Goal: Complete application form

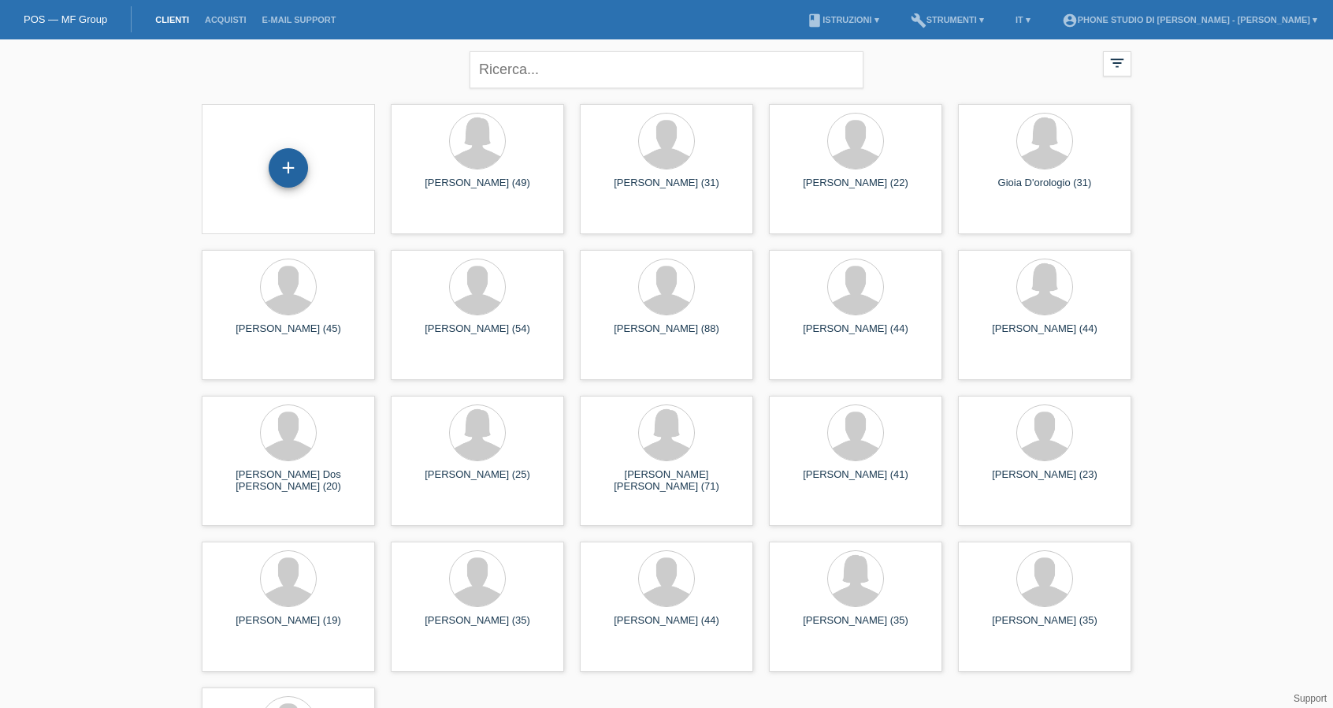
click at [294, 175] on div "+" at bounding box center [288, 167] width 39 height 39
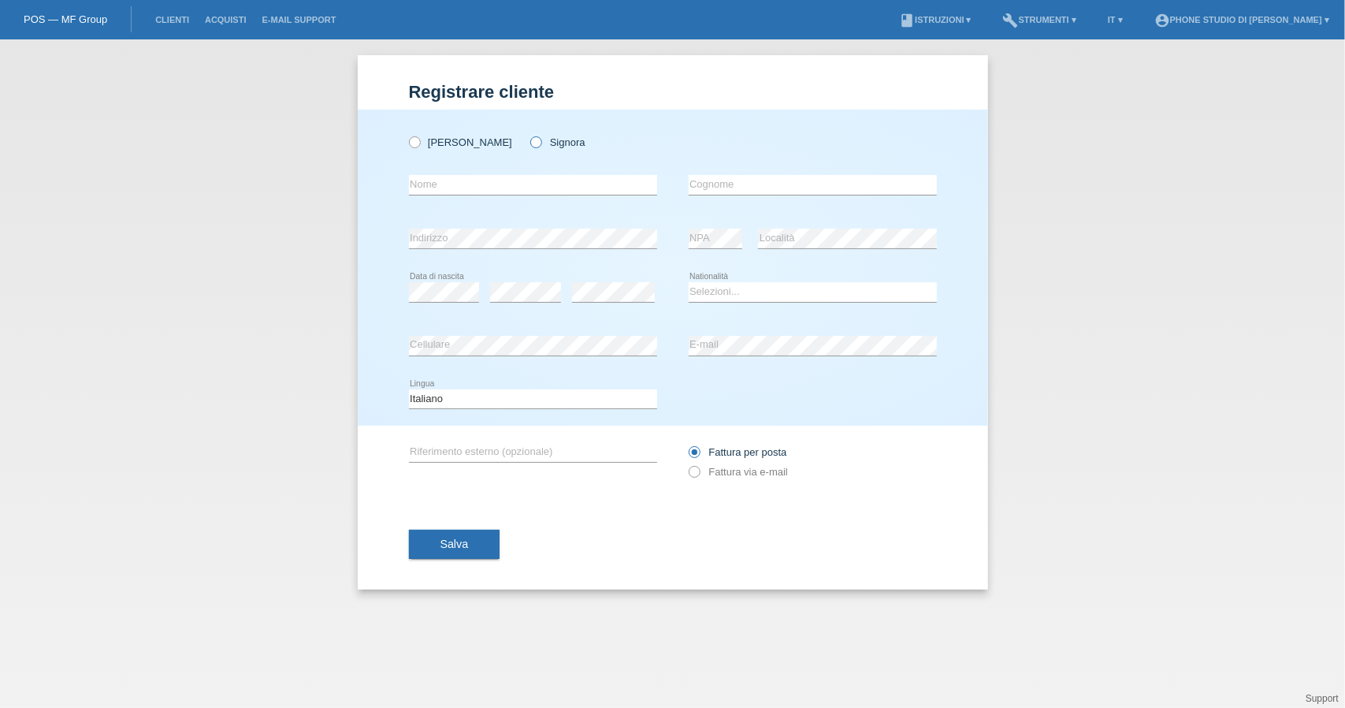
click at [528, 134] on icon at bounding box center [528, 134] width 0 height 0
click at [530, 141] on input "Signora" at bounding box center [535, 141] width 10 height 10
radio input "true"
click at [503, 193] on input "text" at bounding box center [533, 185] width 248 height 20
type input "Alev"
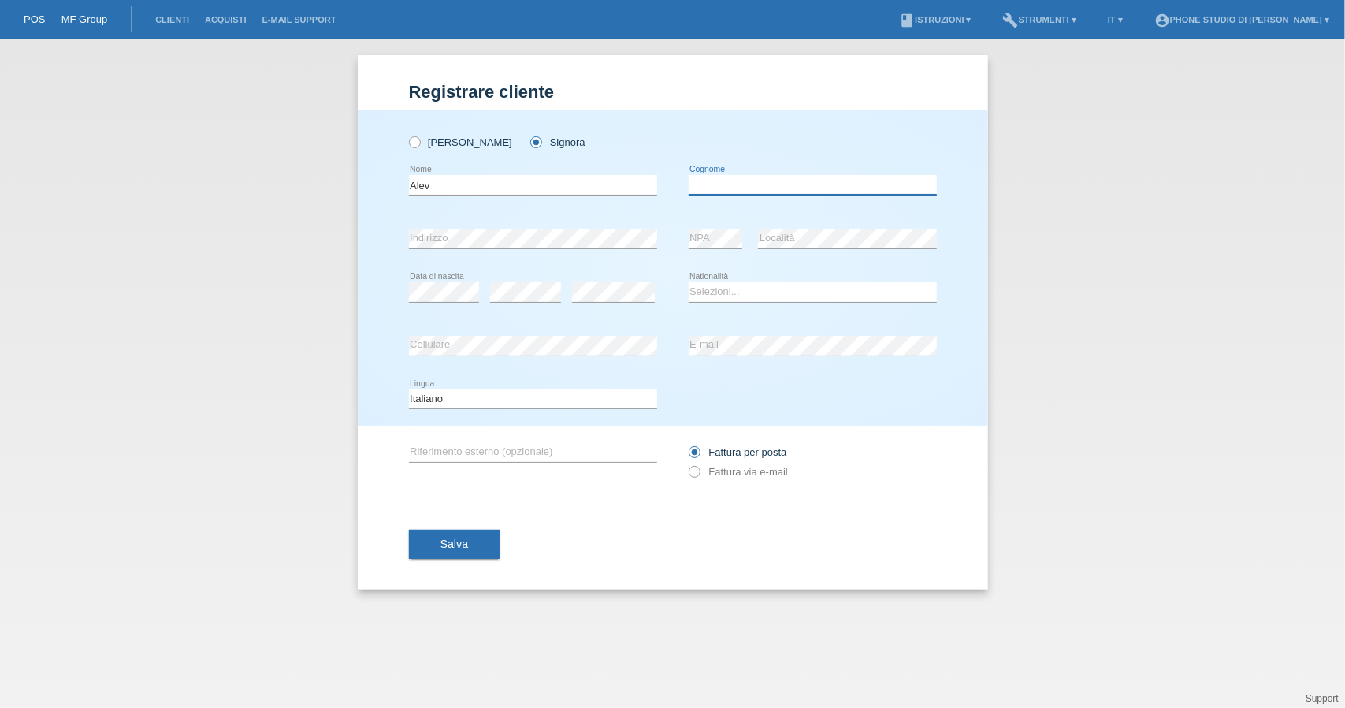
click at [881, 185] on input "text" at bounding box center [813, 185] width 248 height 20
type input "Ehrsam"
click at [757, 290] on select "Selezioni... Svizzera Austria Germania Liechtenstein ------------ Afghanistan A…" at bounding box center [813, 291] width 248 height 19
select select "CH"
click at [689, 282] on select "Selezioni... Svizzera Austria Germania Liechtenstein ------------ Afghanistan A…" at bounding box center [813, 291] width 248 height 19
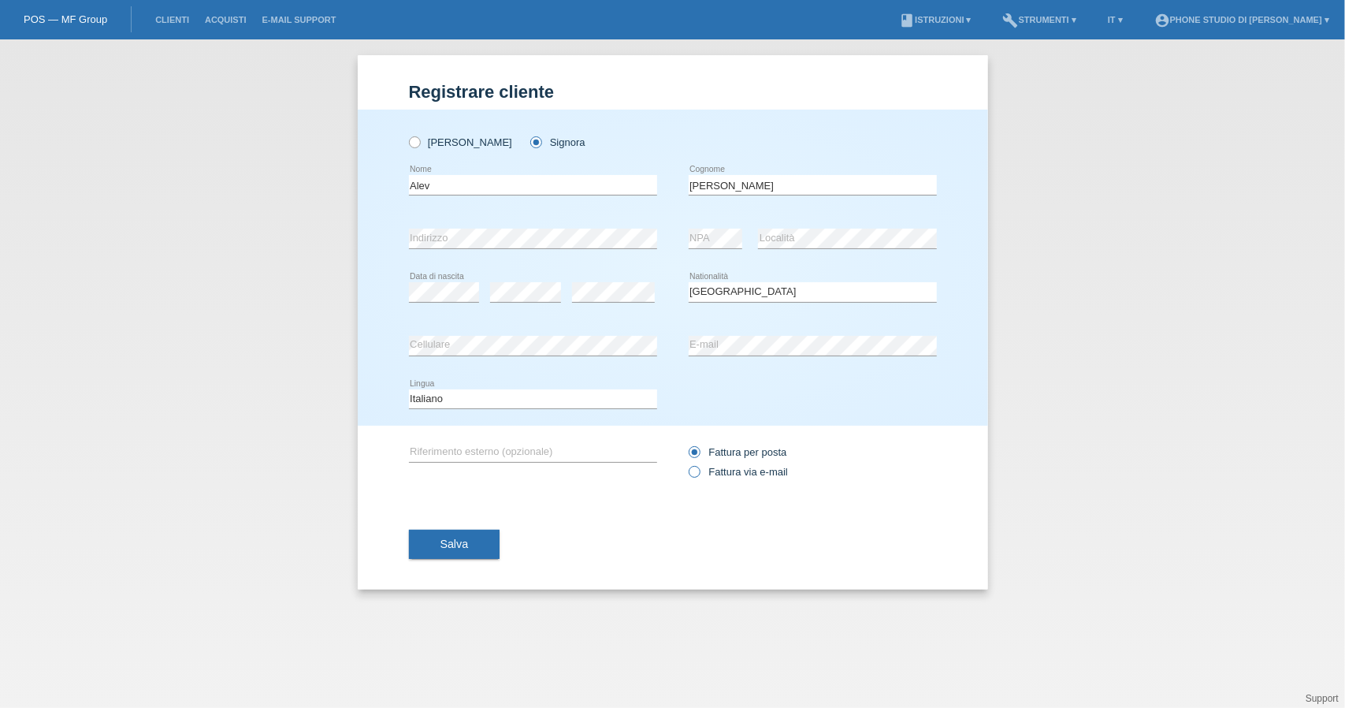
click at [686, 463] on icon at bounding box center [686, 463] width 0 height 0
click at [697, 469] on input "Fattura via e-mail" at bounding box center [694, 476] width 10 height 20
radio input "true"
click at [465, 544] on span "Salva" at bounding box center [455, 543] width 28 height 13
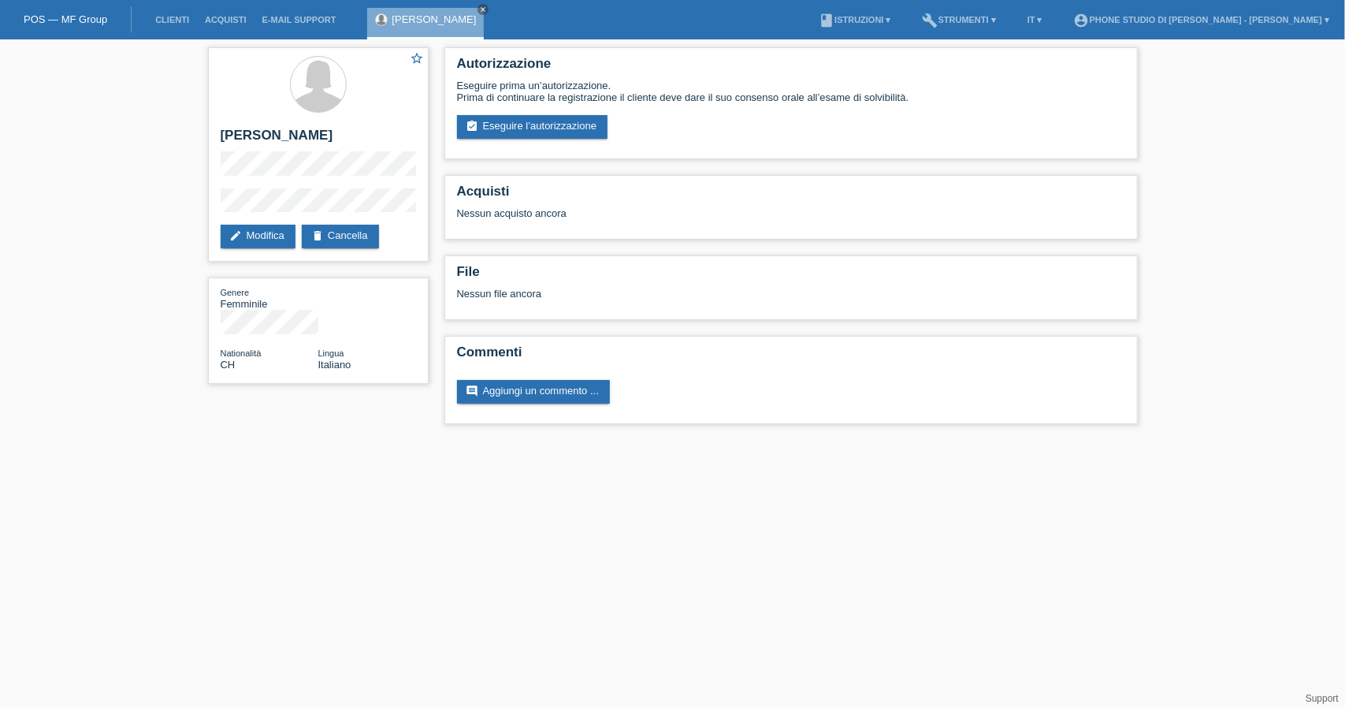
click at [471, 440] on html "POS — MF Group Clienti Acquisti E-mail Support [PERSON_NAME] close menu" at bounding box center [672, 220] width 1345 height 440
click at [543, 124] on link "assignment_turned_in Eseguire l’autorizzazione" at bounding box center [532, 127] width 151 height 24
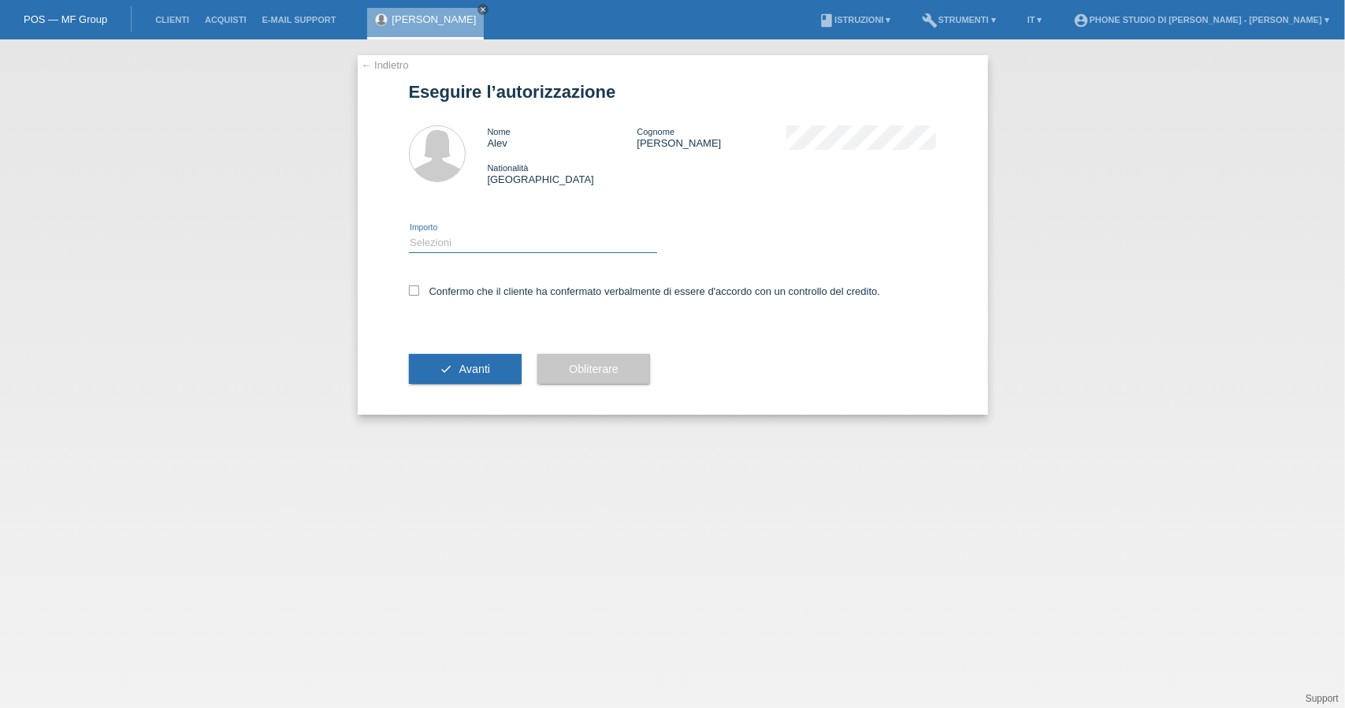
click at [441, 247] on select "Selezioni CHF 1.00 - CHF 499.00 CHF 500.00 - CHF 1'999.00 CHF 2'000.00 - CHF 6'…" at bounding box center [533, 242] width 248 height 19
select select "2"
click at [409, 233] on select "Selezioni CHF 1.00 - CHF 499.00 CHF 500.00 - CHF 1'999.00 CHF 2'000.00 - CHF 6'…" at bounding box center [533, 242] width 248 height 19
click at [415, 289] on icon at bounding box center [414, 290] width 10 height 10
click at [415, 289] on input "Confermo che il cliente ha confermato verbalmente di essere d'accordo con un co…" at bounding box center [414, 290] width 10 height 10
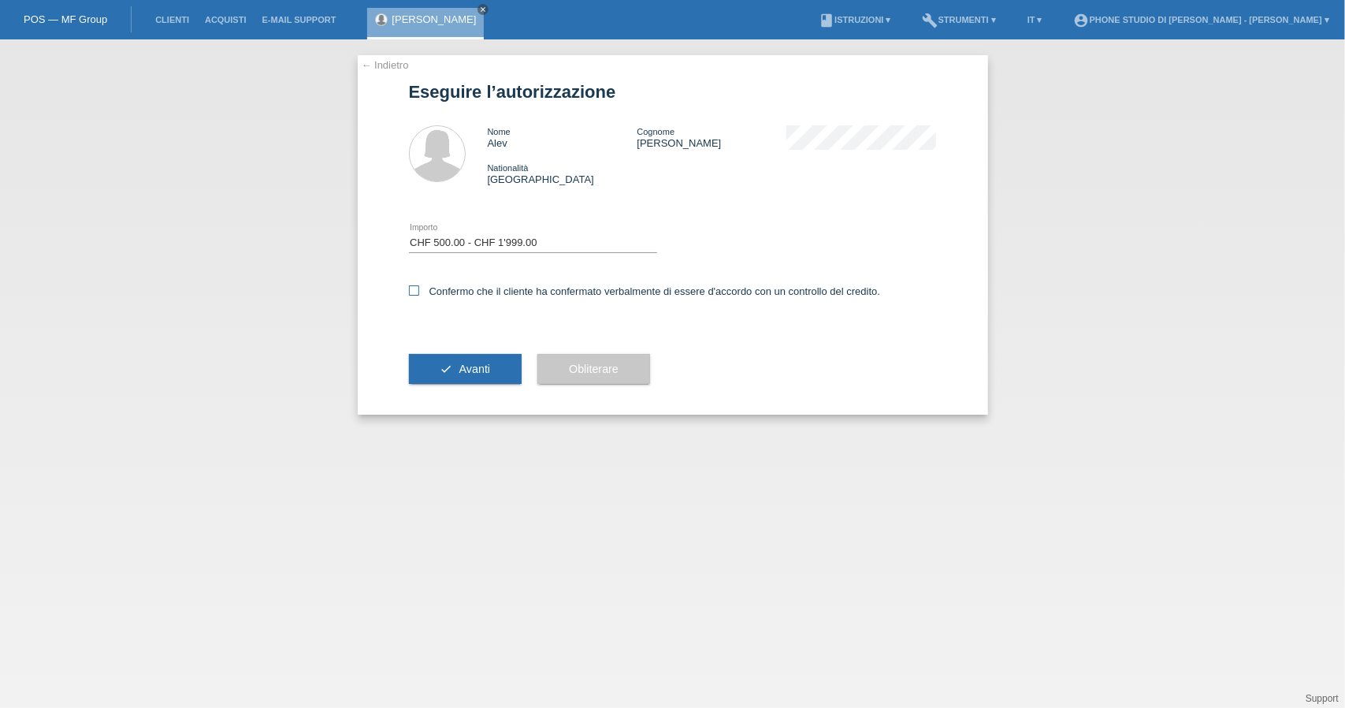
checkbox input "true"
click at [493, 368] on button "check Avanti" at bounding box center [465, 369] width 113 height 30
